Goal: Manage account settings

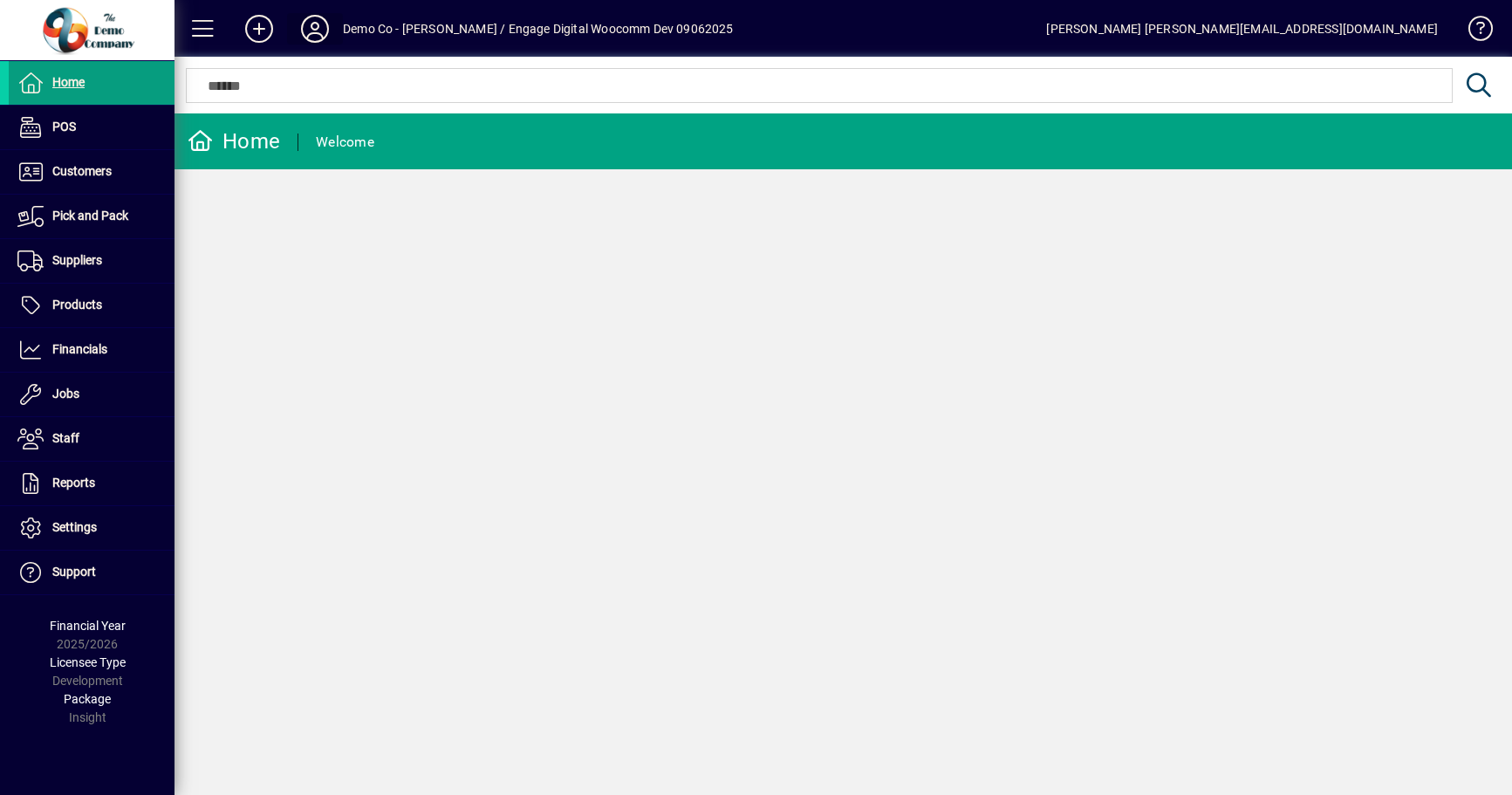
click at [309, 31] on icon at bounding box center [315, 28] width 35 height 28
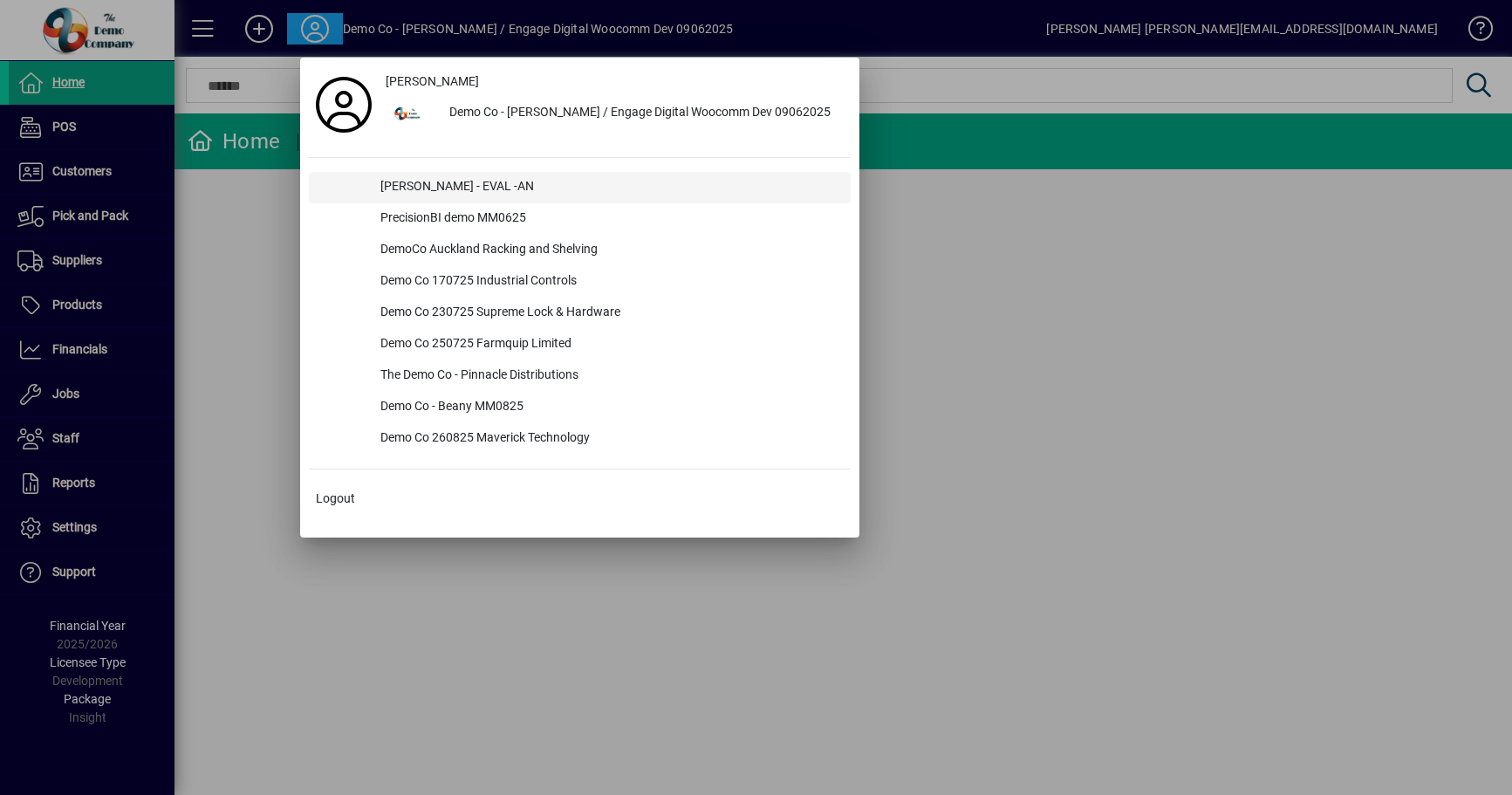
click at [469, 185] on div "[PERSON_NAME] - EVAL -AN" at bounding box center [609, 187] width 484 height 32
